Goal: Navigation & Orientation: Go to known website

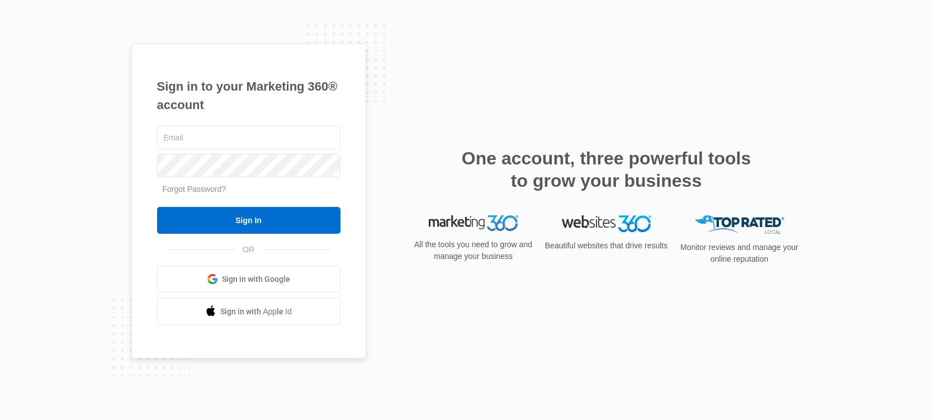
click at [229, 275] on span "Sign in with Google" at bounding box center [256, 279] width 68 height 12
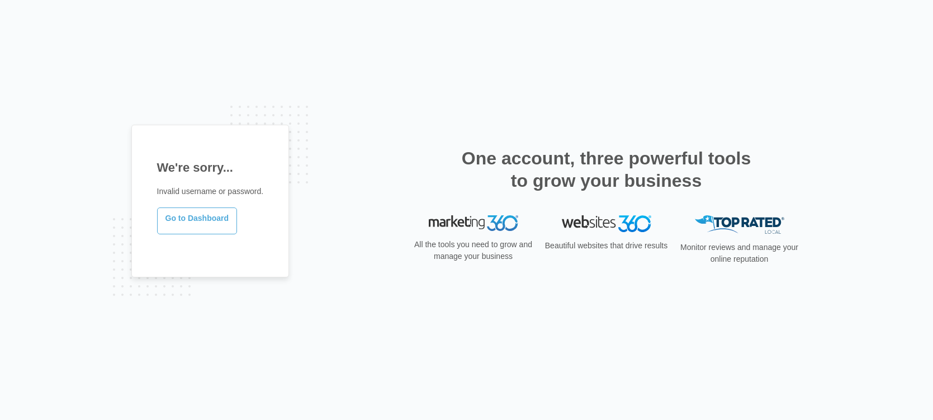
click at [215, 218] on link "Go to Dashboard" at bounding box center [197, 220] width 80 height 27
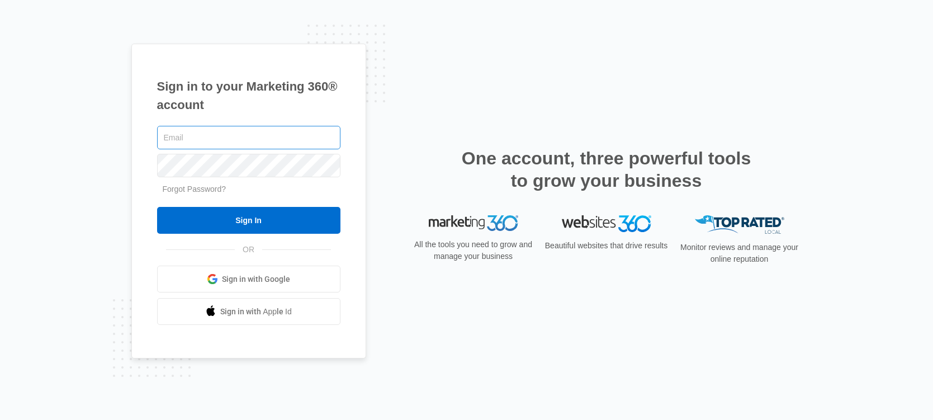
click at [224, 142] on input "text" at bounding box center [248, 137] width 183 height 23
type input "[PERSON_NAME][EMAIL_ADDRESS][PERSON_NAME][DOMAIN_NAME]"
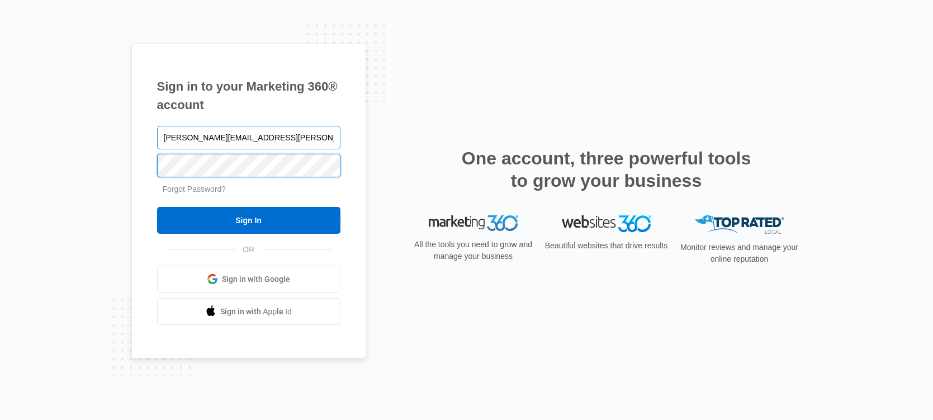
click at [157, 207] on input "Sign In" at bounding box center [248, 220] width 183 height 27
